Goal: Complete application form

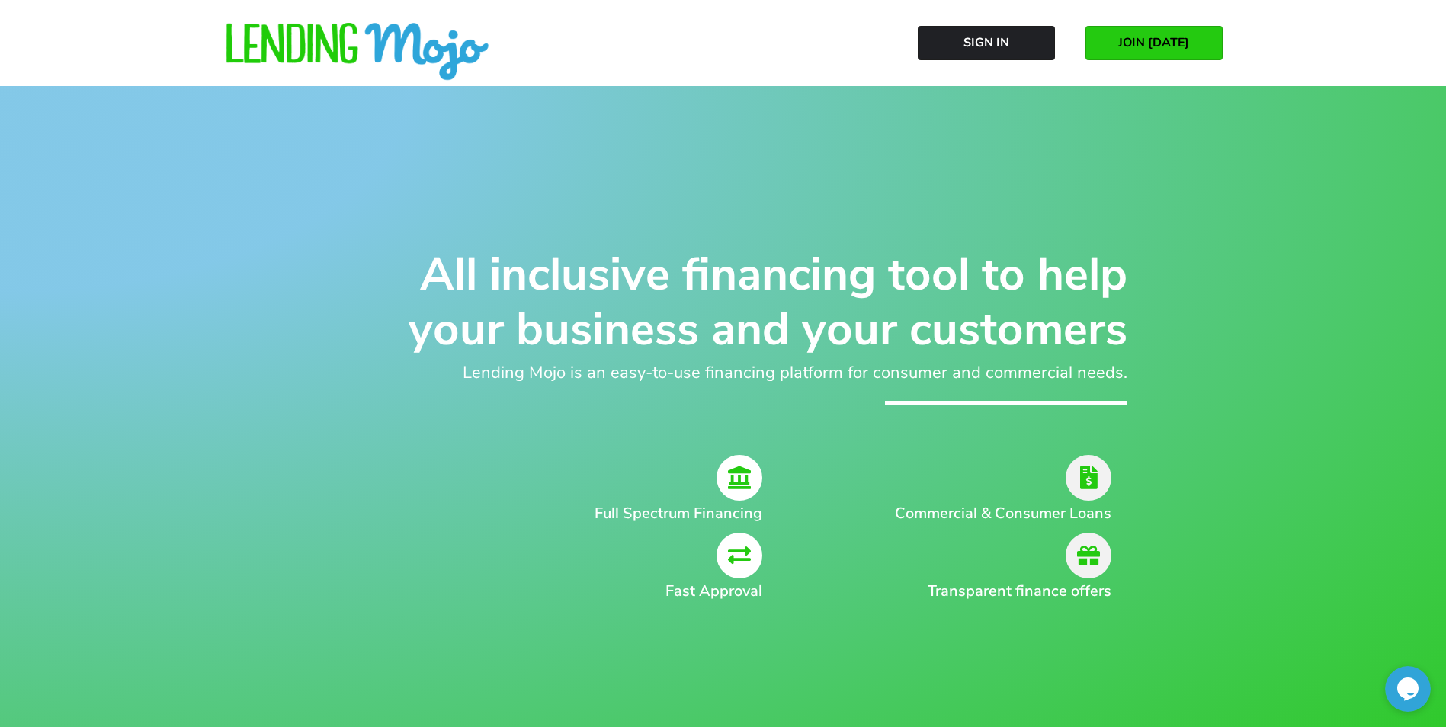
click at [1139, 48] on span "JOIN [DATE]" at bounding box center [1153, 43] width 71 height 14
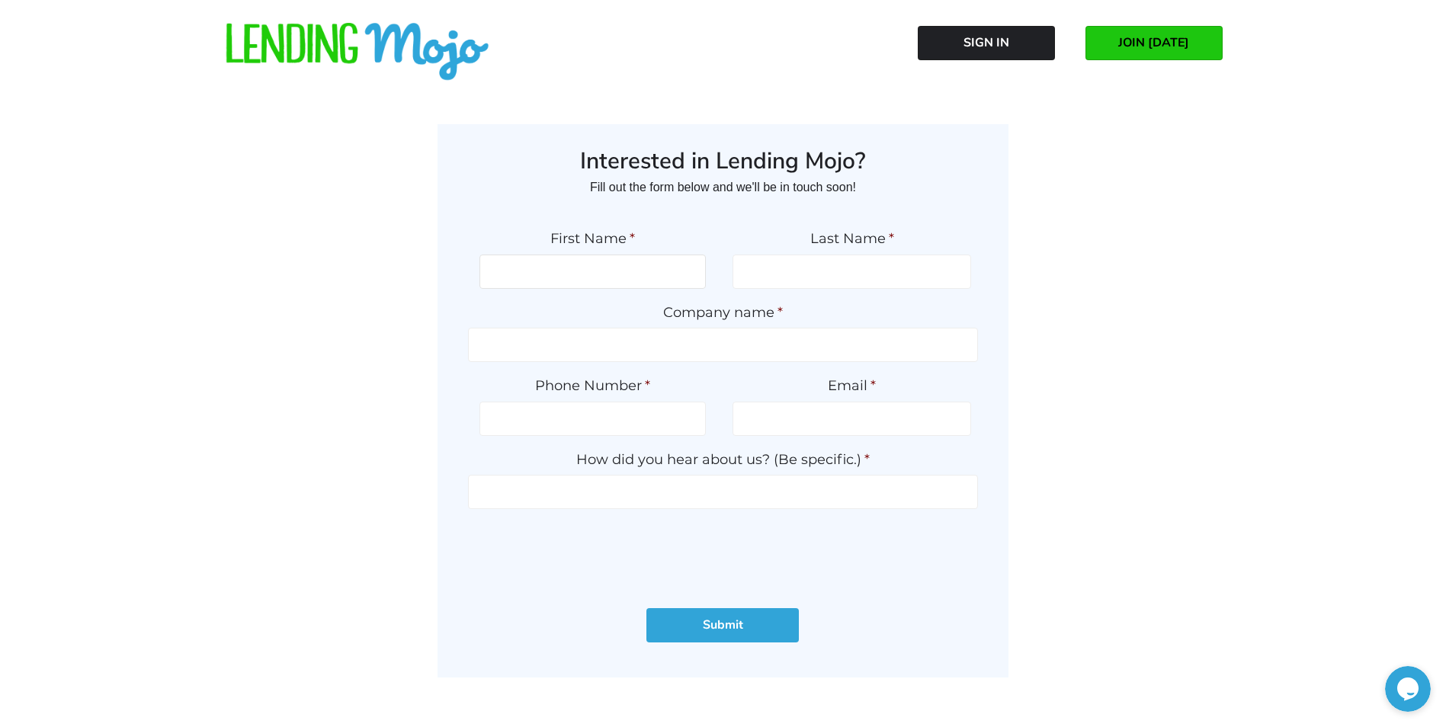
click at [594, 276] on input "First Name *" at bounding box center [592, 272] width 226 height 34
type input "HEATHER"
type input "WARE"
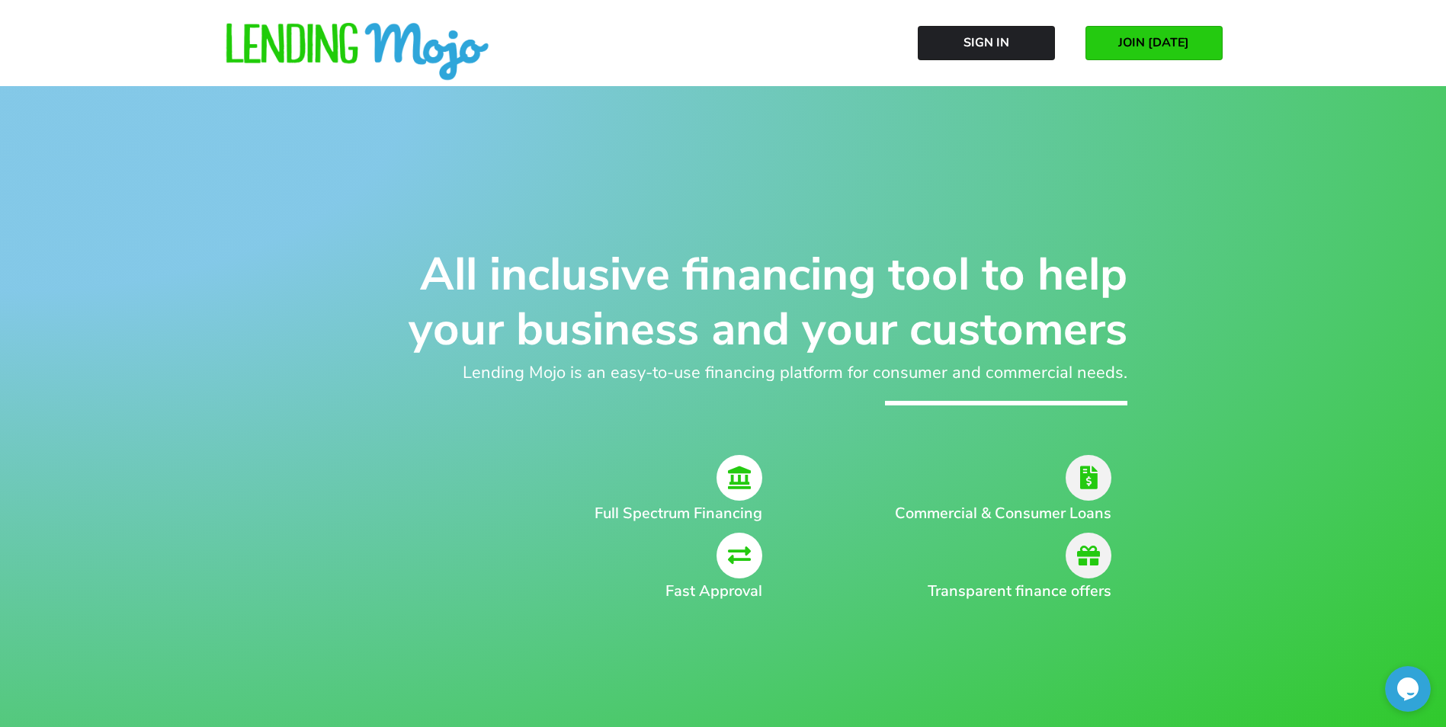
click at [1109, 46] on link "JOIN [DATE]" at bounding box center [1153, 43] width 137 height 34
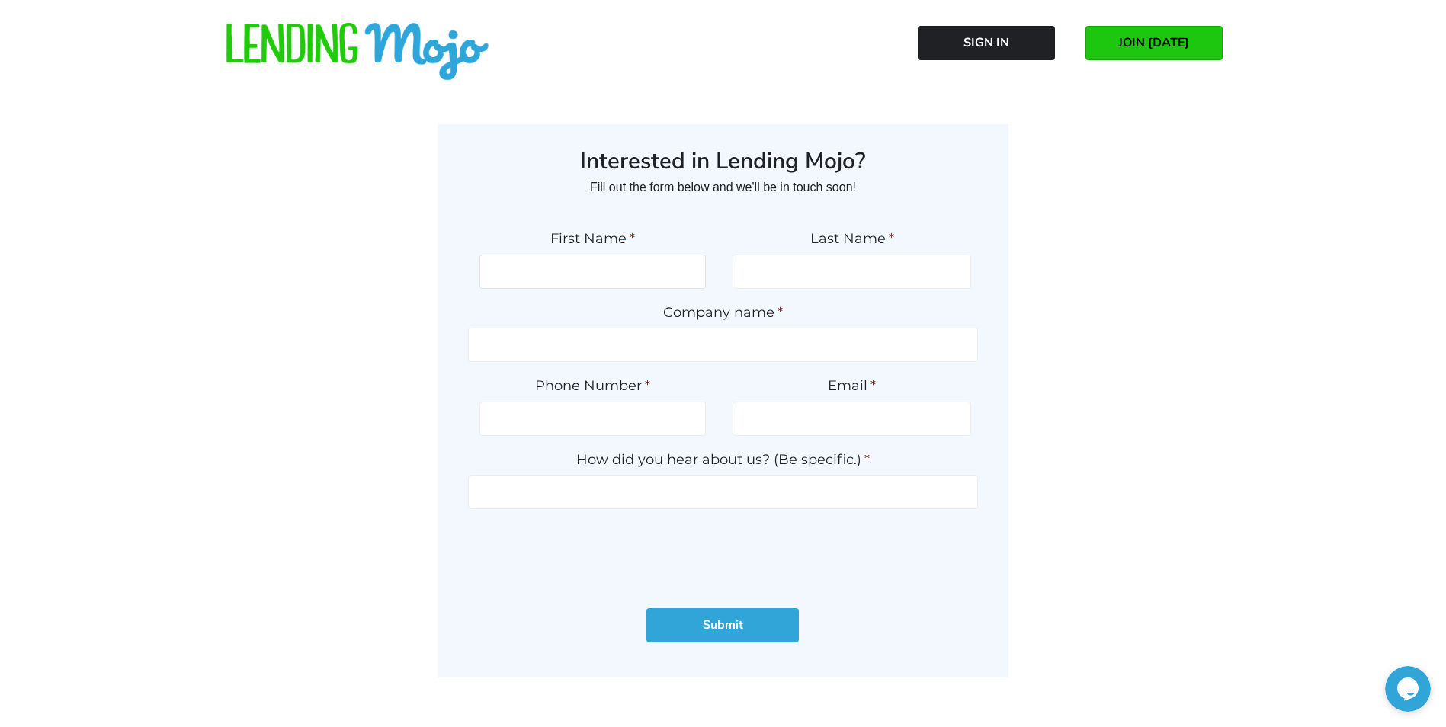
click at [586, 270] on input "First Name *" at bounding box center [592, 272] width 226 height 34
type input "[PERSON_NAME]"
type input "[PERSON_NAME] AUTO SALES LLC"
type input "[PHONE_NUMBER]"
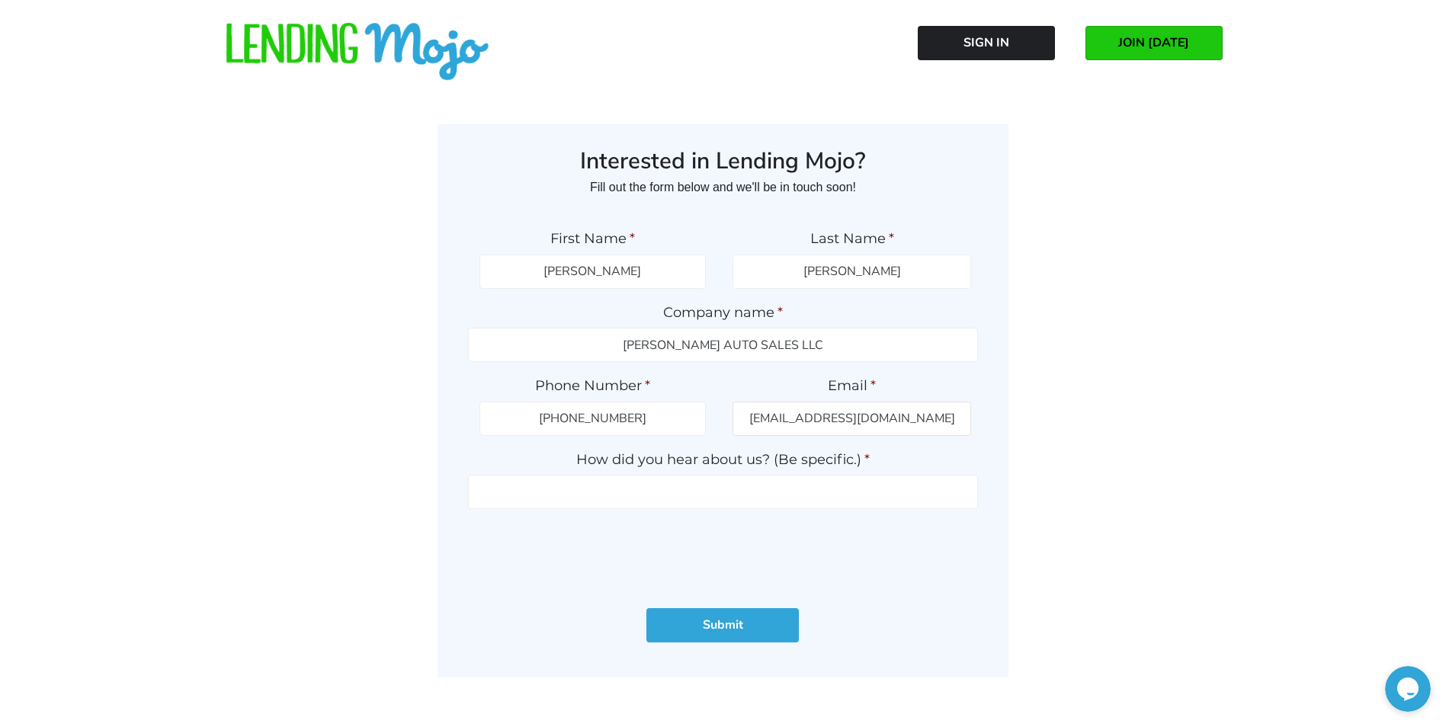
type input "[EMAIL_ADDRESS][DOMAIN_NAME]"
click at [566, 479] on input "How did you hear about us? (Be specific.) *" at bounding box center [723, 492] width 510 height 34
type input "GWC REP - JULIE CREVER"
click at [729, 632] on input "Submit" at bounding box center [722, 625] width 152 height 34
